Goal: Task Accomplishment & Management: Use online tool/utility

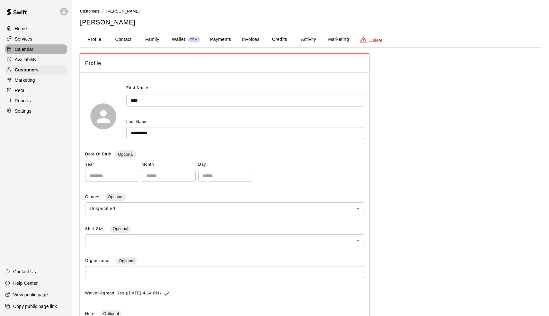
click at [20, 45] on div "Calendar" at bounding box center [36, 49] width 62 height 10
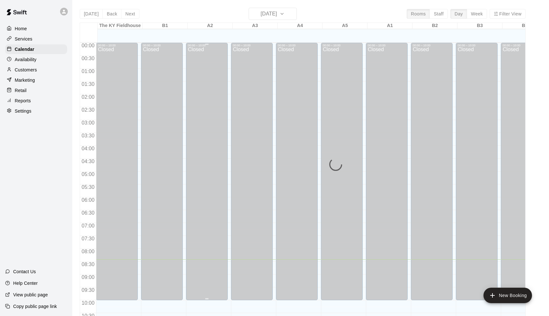
scroll to position [217, 0]
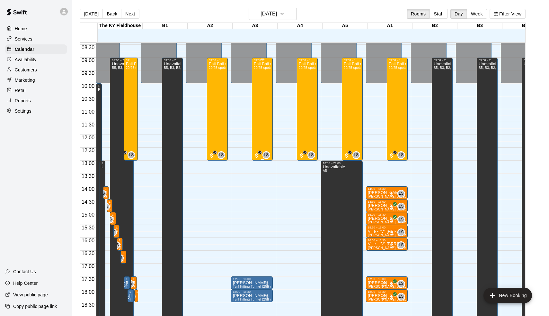
click at [264, 112] on div "Fall Ball Camp 20/25 spots" at bounding box center [262, 220] width 17 height 316
click at [263, 84] on img "edit" at bounding box center [261, 83] width 7 height 7
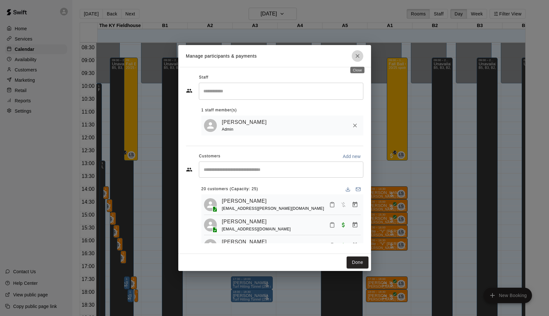
click at [355, 53] on icon "Close" at bounding box center [357, 56] width 6 height 6
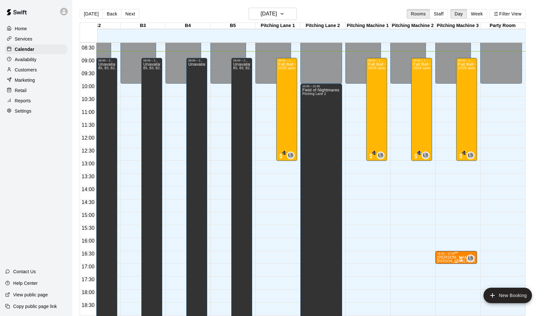
scroll to position [0, 337]
click at [451, 255] on div "16:30 – 17:00" at bounding box center [456, 253] width 38 height 3
click at [445, 259] on icon "edit" at bounding box center [444, 259] width 8 height 8
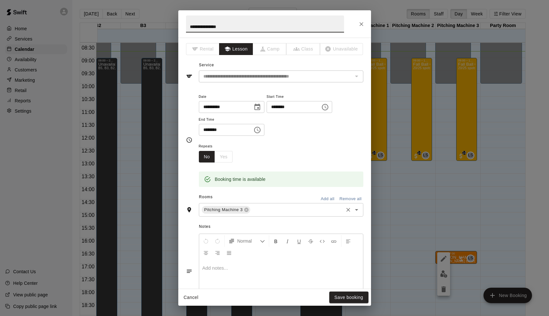
click at [259, 213] on div "Pitching Machine 3 ​" at bounding box center [281, 209] width 165 height 13
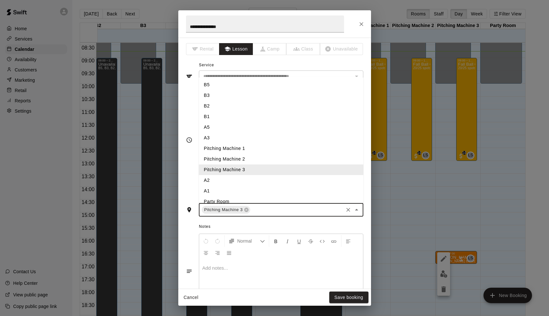
type input "*"
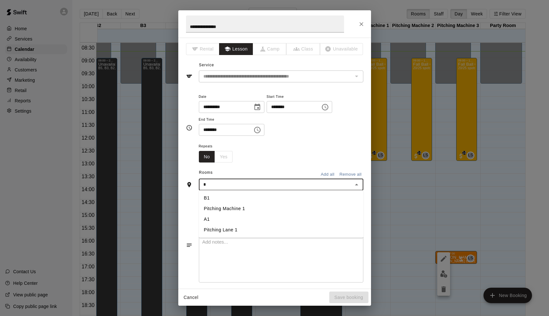
click at [210, 219] on li "A1" at bounding box center [281, 219] width 165 height 11
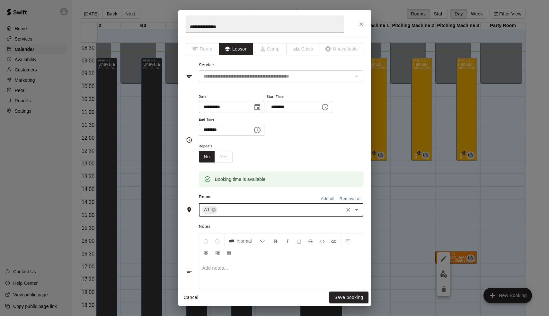
click at [355, 290] on div "Cancel Save booking" at bounding box center [274, 297] width 193 height 17
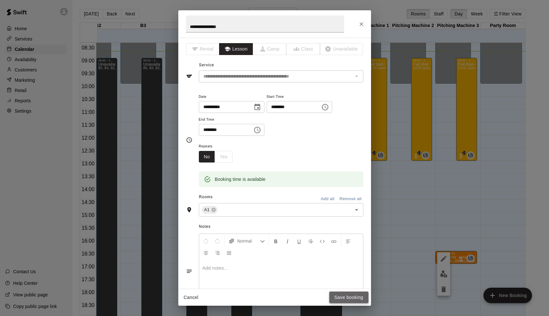
click at [353, 296] on button "Save booking" at bounding box center [348, 297] width 39 height 12
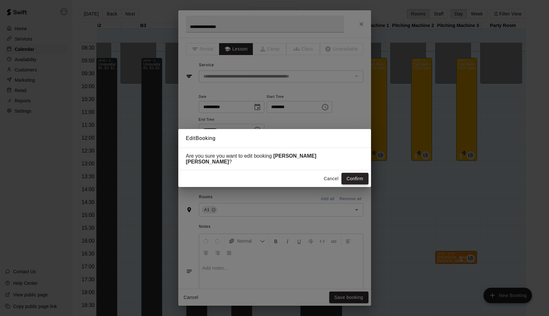
click at [361, 173] on button "Confirm" at bounding box center [355, 179] width 27 height 12
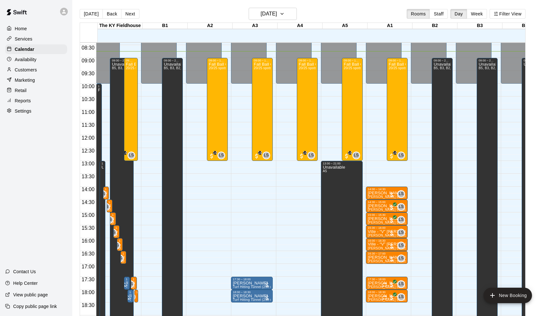
scroll to position [216, 0]
